Goal: Transaction & Acquisition: Purchase product/service

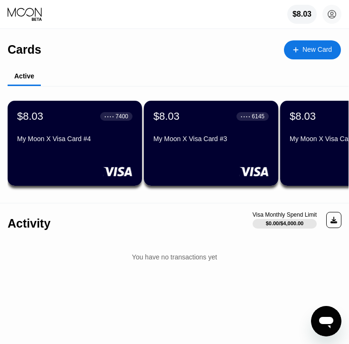
click at [325, 47] on div "New Card" at bounding box center [316, 50] width 29 height 8
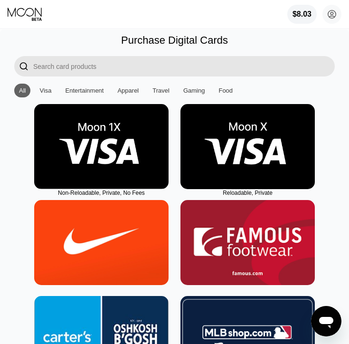
click at [240, 140] on img at bounding box center [247, 146] width 134 height 85
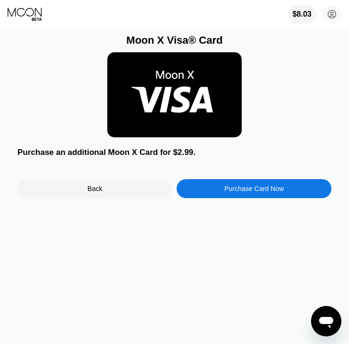
click at [241, 199] on div "Moon X Visa® Card Purchase an additional Moon X Card for $2.99. Back Purchase C…" at bounding box center [174, 186] width 349 height 314
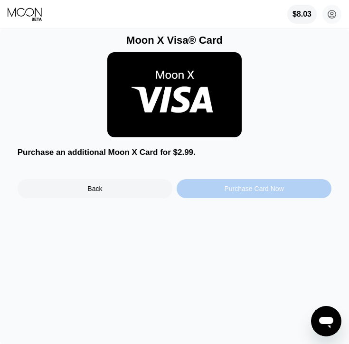
click at [240, 198] on div "Purchase Card Now" at bounding box center [254, 188] width 155 height 19
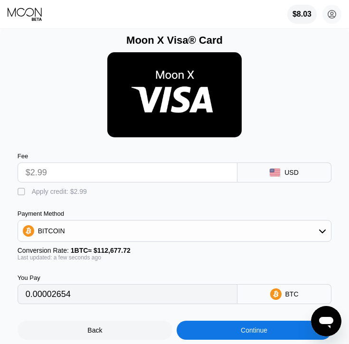
click at [80, 192] on div "Apply credit: $2.99" at bounding box center [59, 192] width 55 height 8
type input "0"
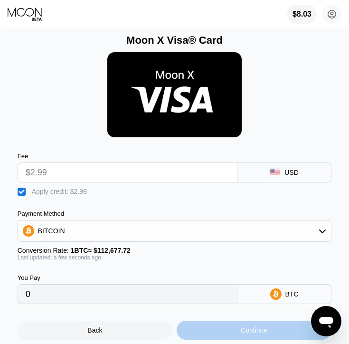
click at [228, 332] on div "Continue" at bounding box center [254, 329] width 155 height 19
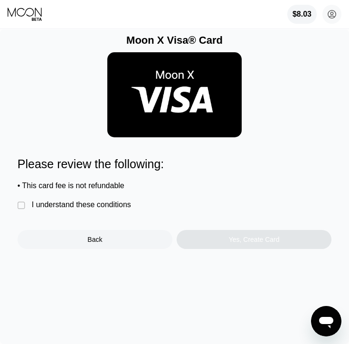
click at [93, 201] on div "I understand these conditions" at bounding box center [81, 204] width 99 height 9
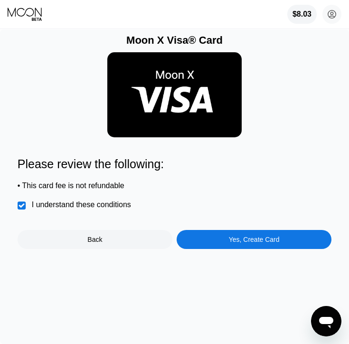
click at [209, 239] on div "Yes, Create Card" at bounding box center [254, 239] width 155 height 19
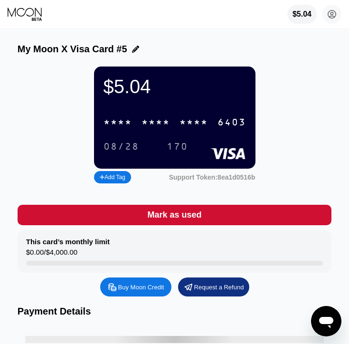
click at [163, 126] on div "* * * *" at bounding box center [155, 122] width 28 height 11
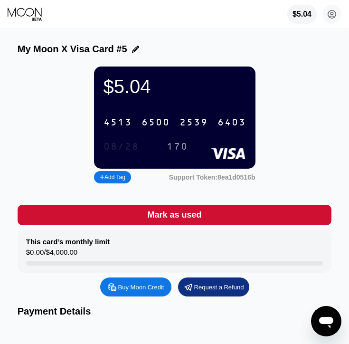
click at [131, 145] on div "08/28" at bounding box center [122, 146] width 36 height 11
click at [172, 152] on div "170" at bounding box center [177, 146] width 21 height 11
click at [69, 81] on div "$5.04 4513 6500 2539 6403 08/28 170 Add Tag Support Token: 8ea1d0516b" at bounding box center [175, 125] width 314 height 119
